Goal: Task Accomplishment & Management: Use online tool/utility

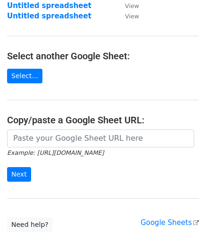
scroll to position [94, 0]
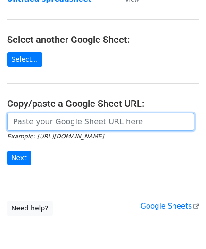
drag, startPoint x: 34, startPoint y: 121, endPoint x: 35, endPoint y: 94, distance: 27.3
click at [34, 122] on input "url" at bounding box center [100, 122] width 187 height 18
paste input "[URL][DOMAIN_NAME]"
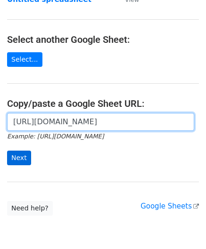
scroll to position [0, 200]
type input "[URL][DOMAIN_NAME]"
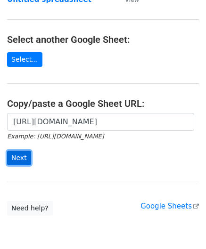
click at [14, 157] on input "Next" at bounding box center [19, 158] width 24 height 15
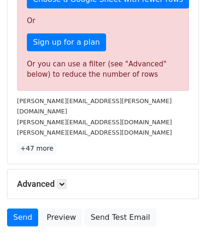
scroll to position [282, 0]
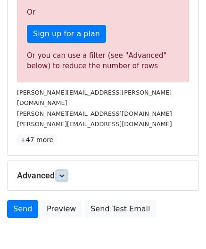
click at [67, 170] on link at bounding box center [61, 175] width 10 height 10
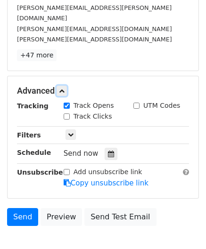
scroll to position [377, 0]
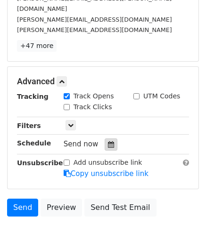
click at [108, 141] on icon at bounding box center [111, 144] width 6 height 7
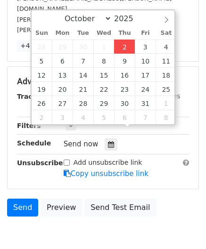
type input "2025-10-02 12:00"
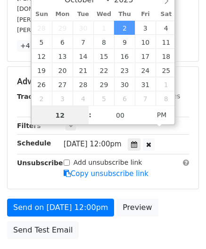
scroll to position [0, 0]
paste input "8"
type input "8"
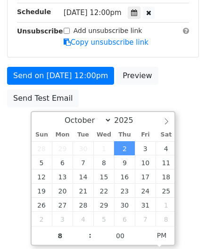
type input "2025-10-02 20:00"
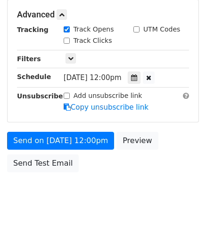
click at [196, 179] on html "New Campaign Daily emails left: 5 Google Sheet: Untitled spreadsheet Variables …" at bounding box center [103, 30] width 206 height 443
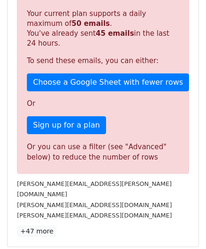
scroll to position [432, 0]
